Goal: Communication & Community: Answer question/provide support

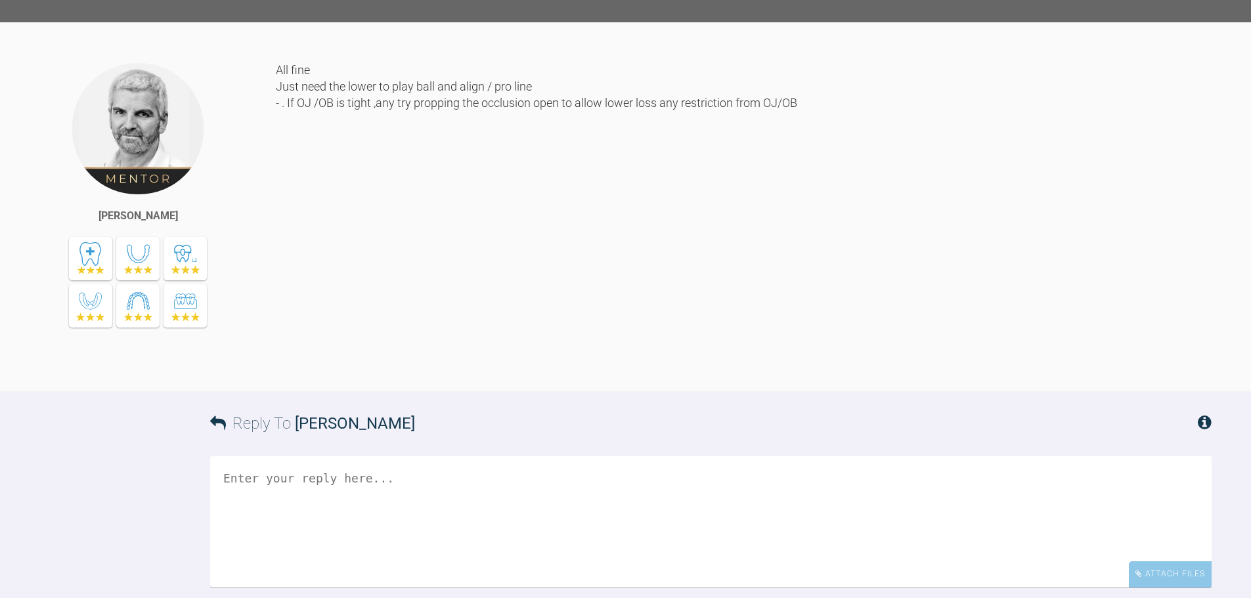
scroll to position [4378, 0]
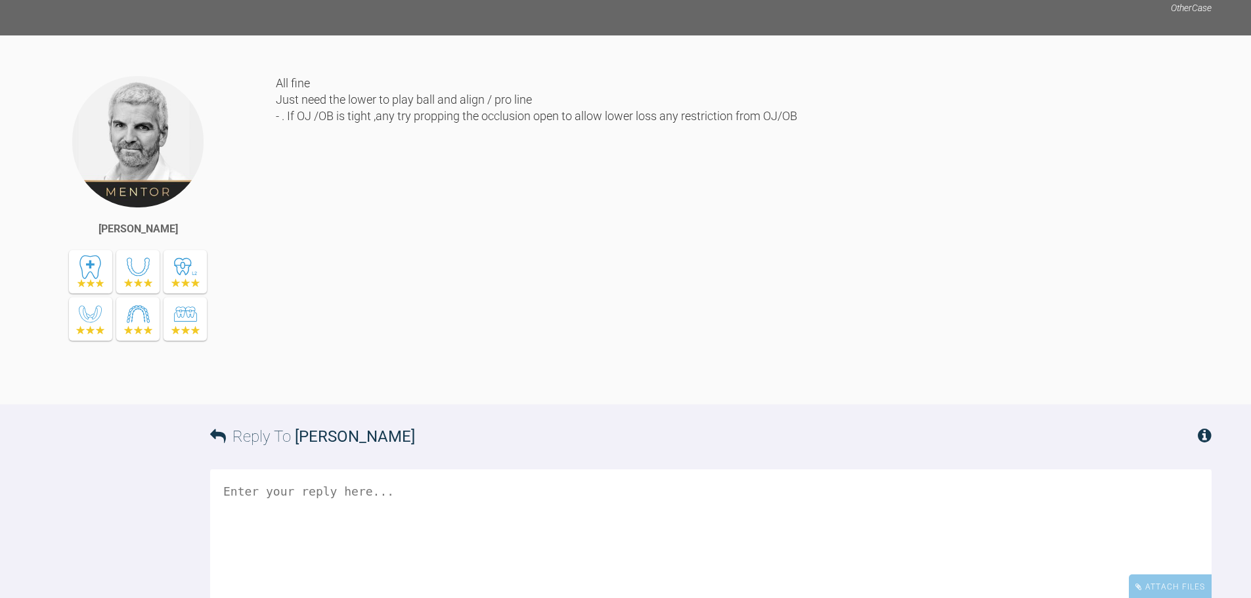
drag, startPoint x: 575, startPoint y: 521, endPoint x: 449, endPoint y: 556, distance: 131.5
click at [449, 385] on div "All fine Just need the lower to play ball and align / pro line - . If OJ /OB is…" at bounding box center [744, 230] width 936 height 310
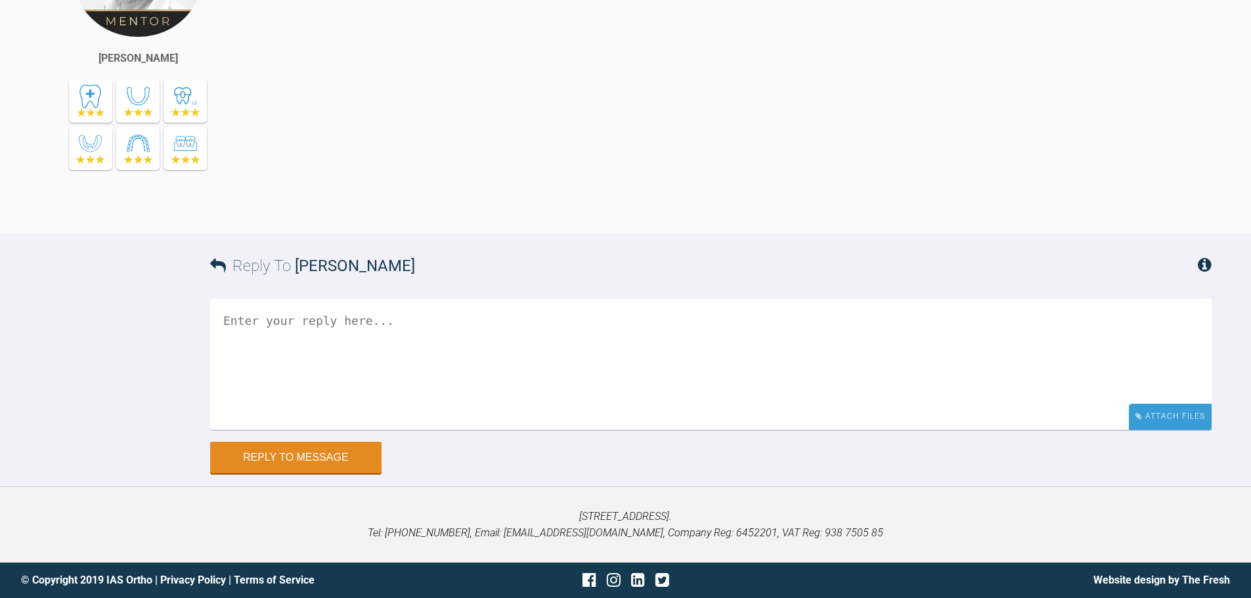
click at [1147, 409] on div "Attach Files" at bounding box center [1170, 417] width 83 height 26
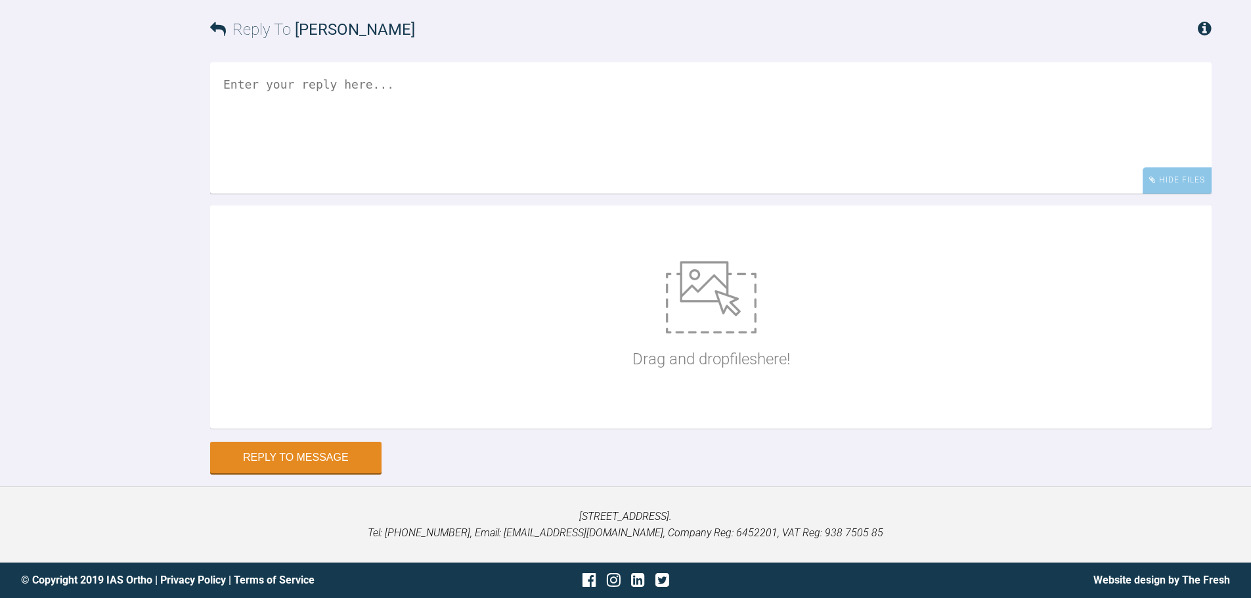
scroll to position [5206, 0]
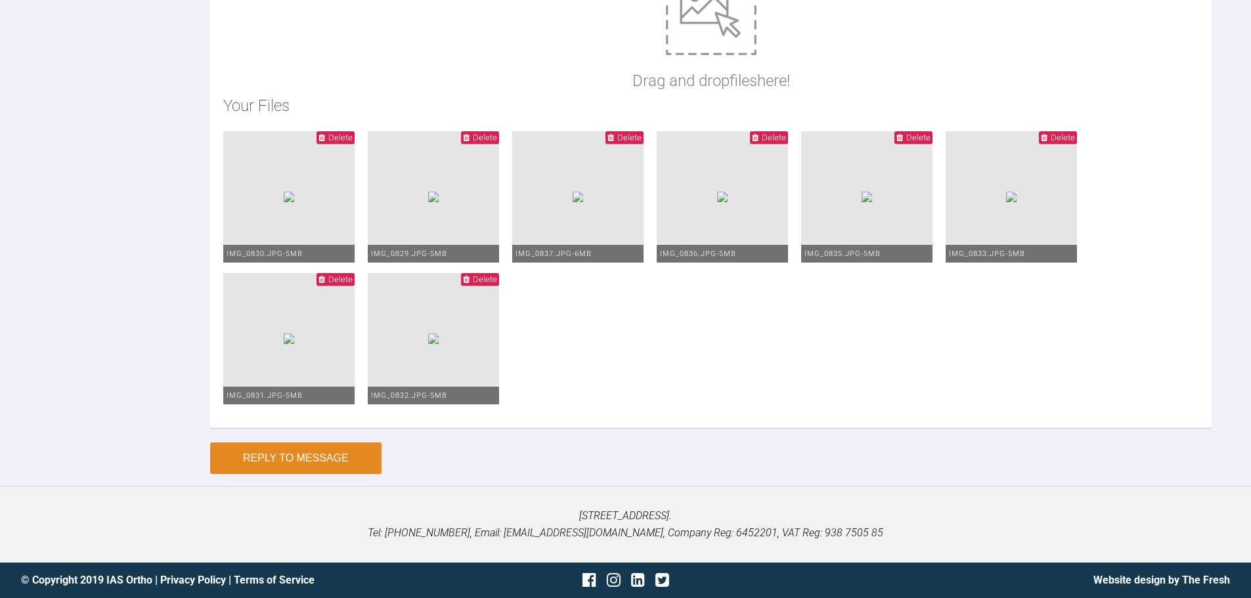
type textarea "Hi [PERSON_NAME], We had a quicktie debond LL2 so not as much rotation as maybe…"
click at [311, 455] on button "Reply to Message" at bounding box center [295, 459] width 171 height 32
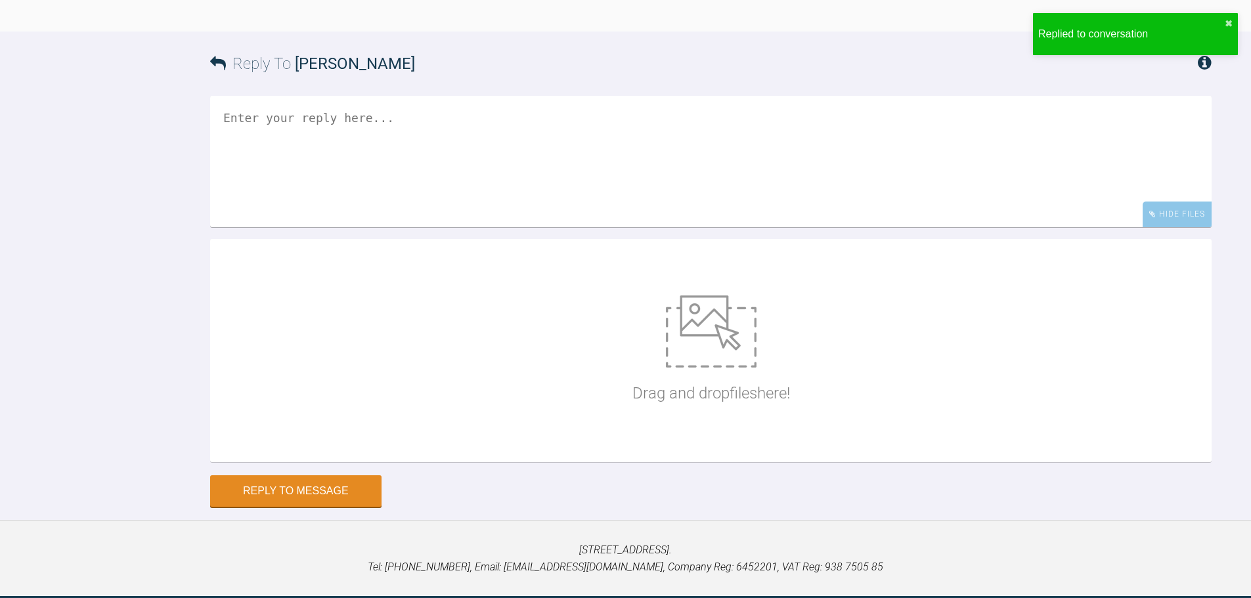
scroll to position [5408, 0]
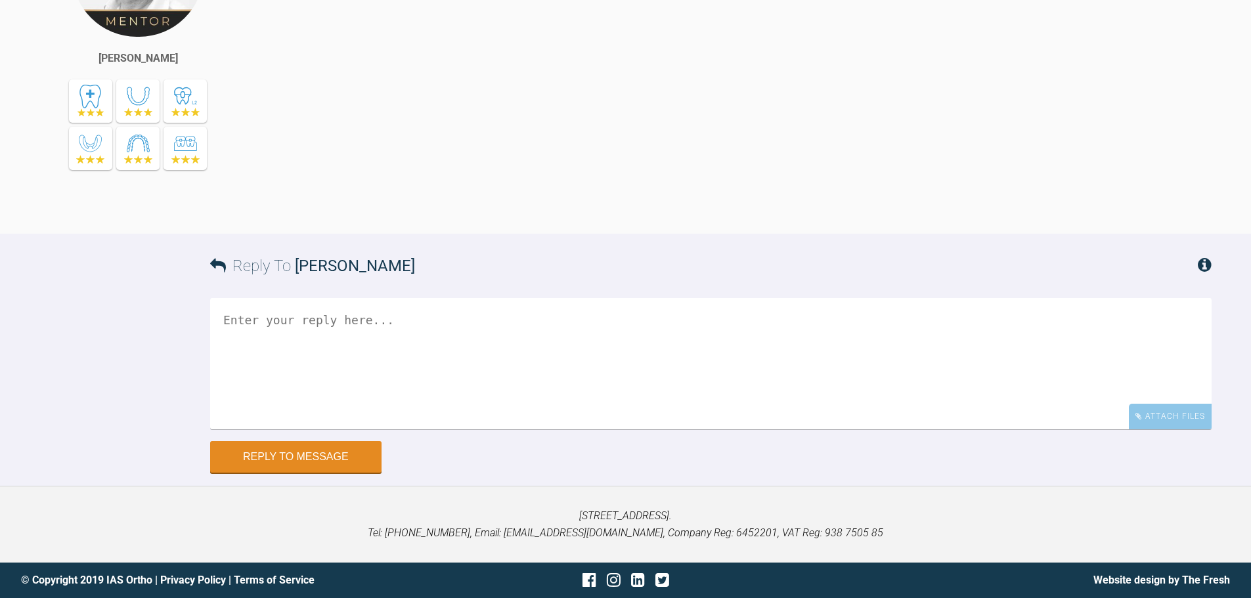
scroll to position [6573, 0]
click at [1188, 421] on div "Attach Files" at bounding box center [1170, 417] width 83 height 26
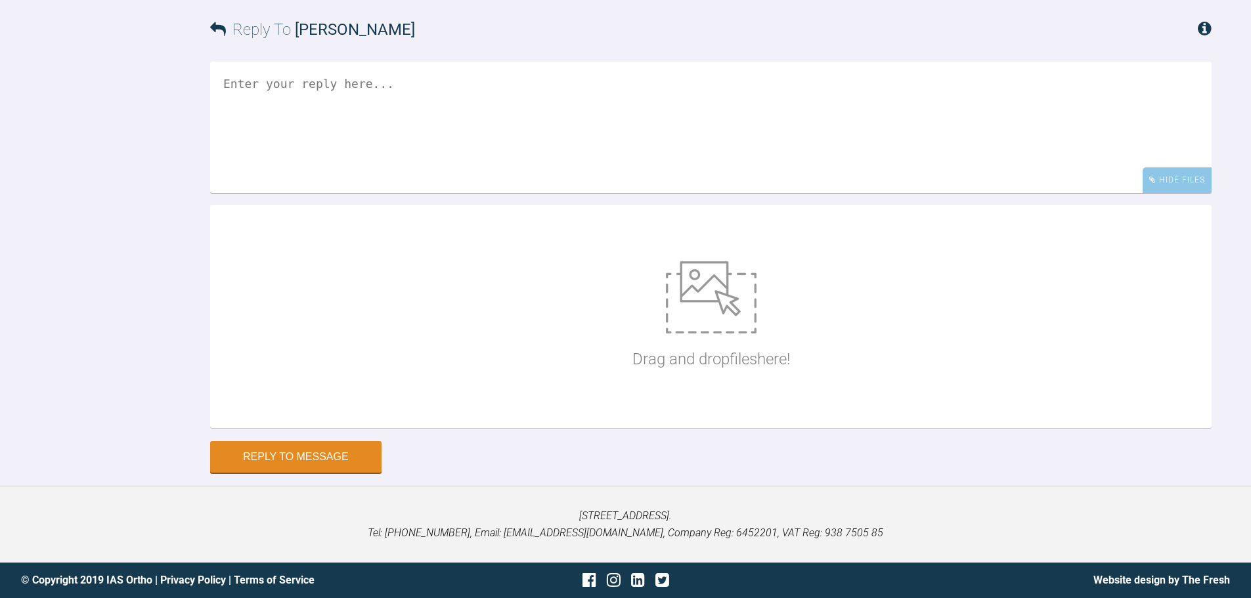
scroll to position [6810, 0]
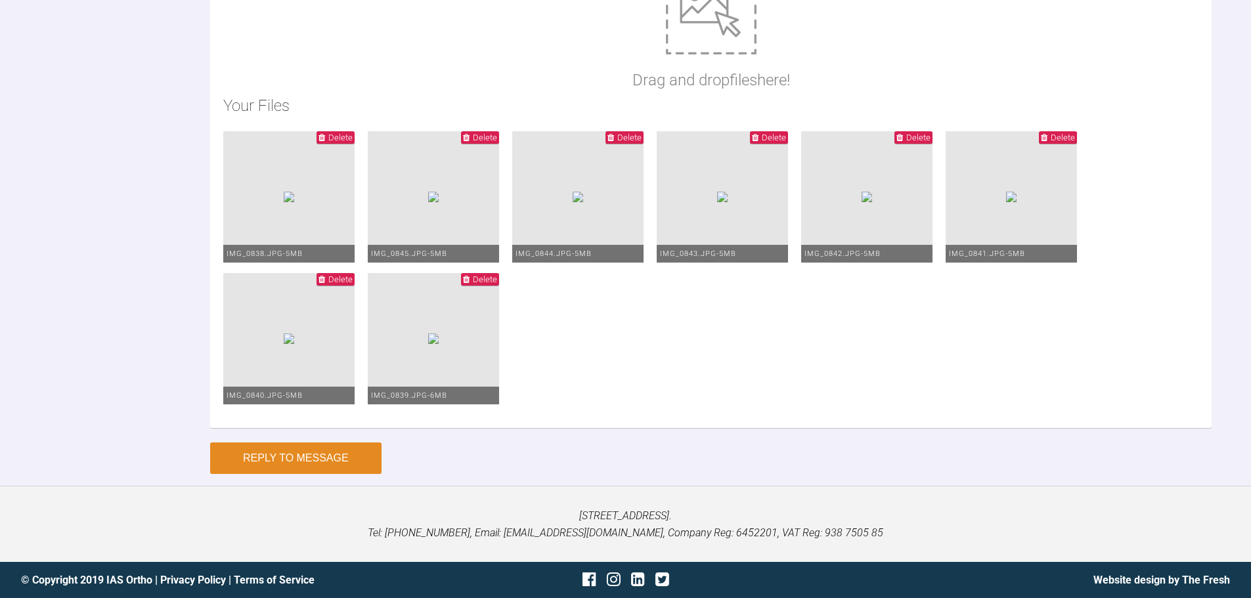
type textarea "Hi Ross, We have had some debonds and no attendance setting us back a little he…"
click at [306, 457] on button "Reply to Message" at bounding box center [295, 459] width 171 height 32
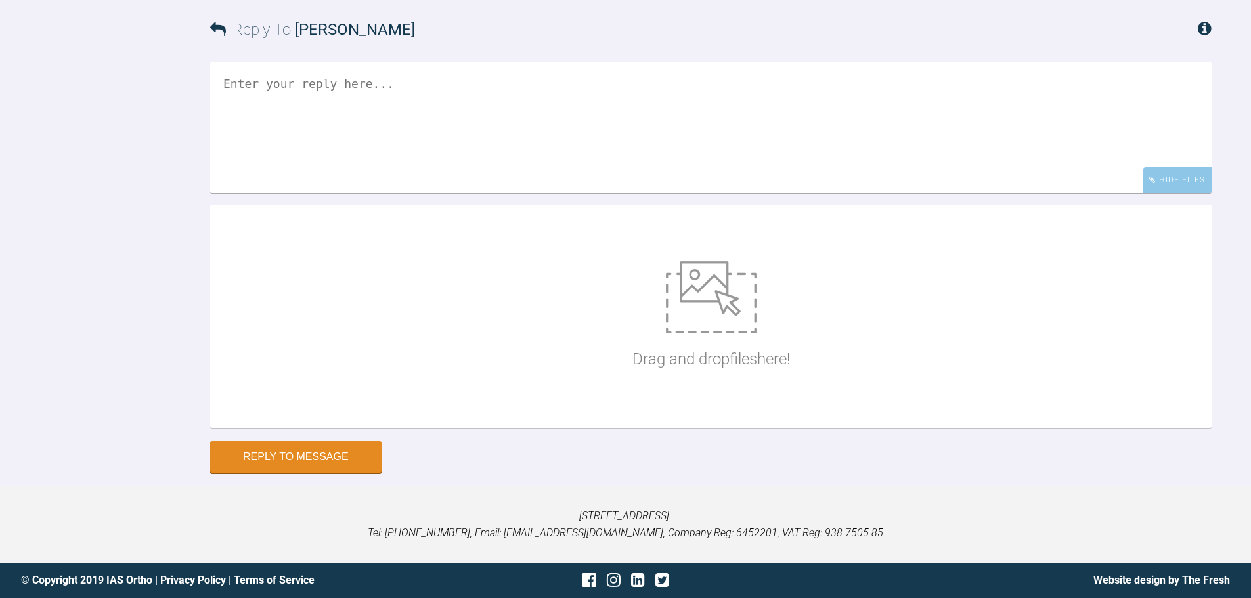
scroll to position [7011, 0]
